Goal: Task Accomplishment & Management: Complete application form

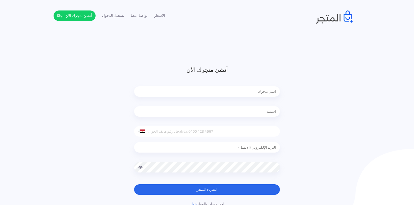
click at [199, 91] on input "text" at bounding box center [207, 91] width 146 height 11
type input "osayd"
click at [205, 110] on input "text" at bounding box center [207, 111] width 146 height 11
click at [272, 112] on input "racgid" at bounding box center [207, 111] width 146 height 11
type input "rachid"
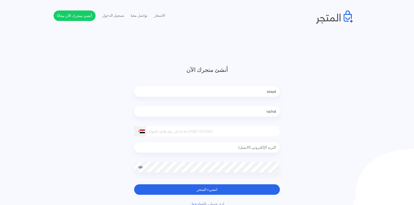
click at [142, 130] on div at bounding box center [142, 132] width 5 height 4
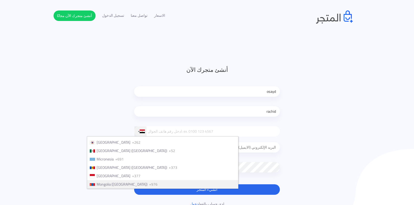
scroll to position [1209, 0]
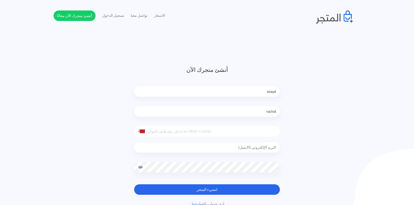
click at [179, 132] on input "tel" at bounding box center [207, 131] width 146 height 11
type input "714555358"
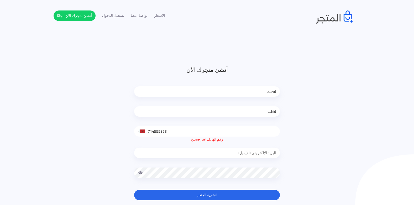
click at [215, 148] on input "email" at bounding box center [207, 153] width 146 height 11
type input "[EMAIL_ADDRESS][DOMAIN_NAME]"
click at [211, 193] on button "انشيء المتجر" at bounding box center [207, 195] width 146 height 11
